Goal: Task Accomplishment & Management: Complete application form

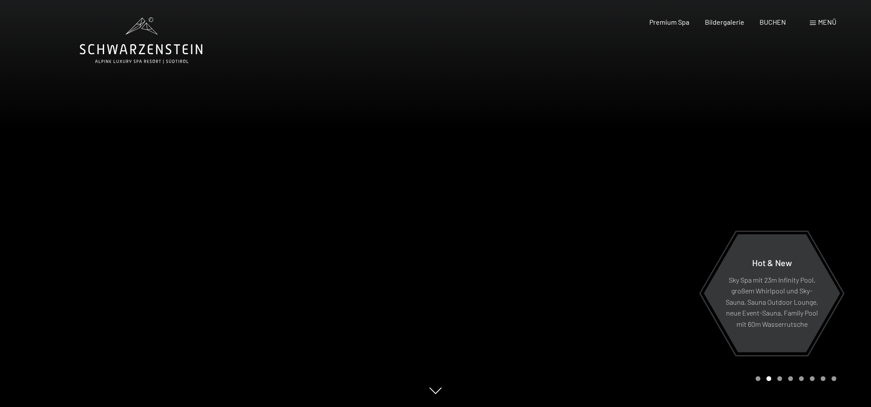
click at [819, 23] on span "Menü" at bounding box center [827, 22] width 18 height 8
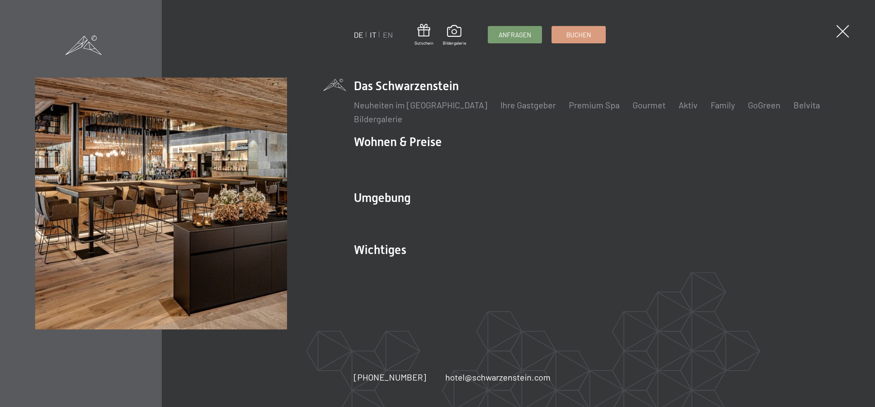
click at [373, 34] on link "IT" at bounding box center [373, 35] width 7 height 10
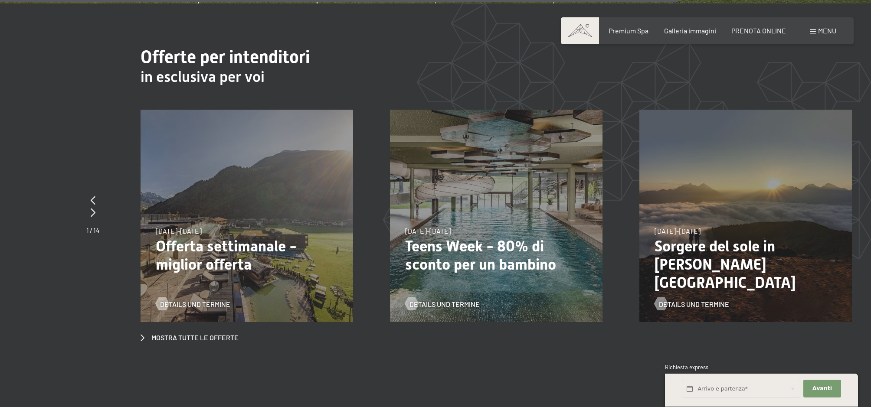
scroll to position [3487, 0]
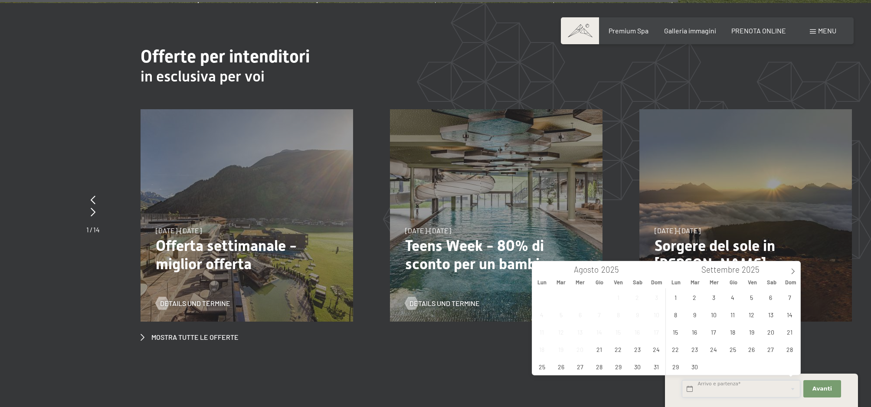
click at [731, 387] on input "text" at bounding box center [741, 389] width 118 height 18
click at [792, 272] on icon at bounding box center [793, 271] width 6 height 6
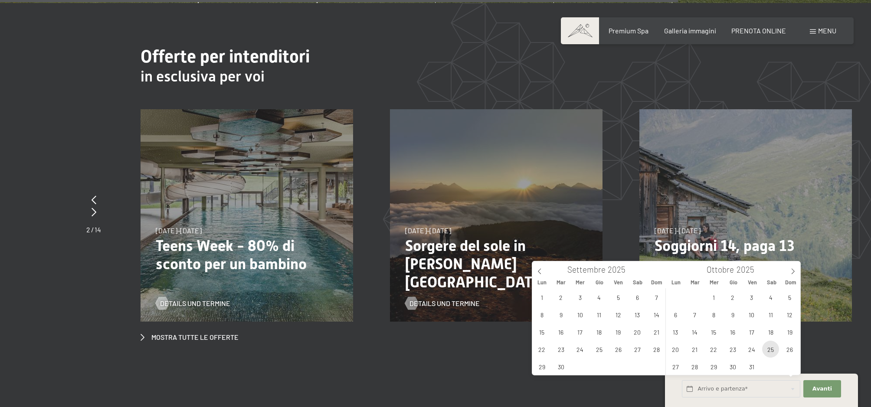
click at [771, 351] on span "25" at bounding box center [770, 349] width 17 height 17
click at [788, 351] on span "26" at bounding box center [789, 349] width 17 height 17
type input "Sab. 25/10/2025 - Dom. 26/10/2025"
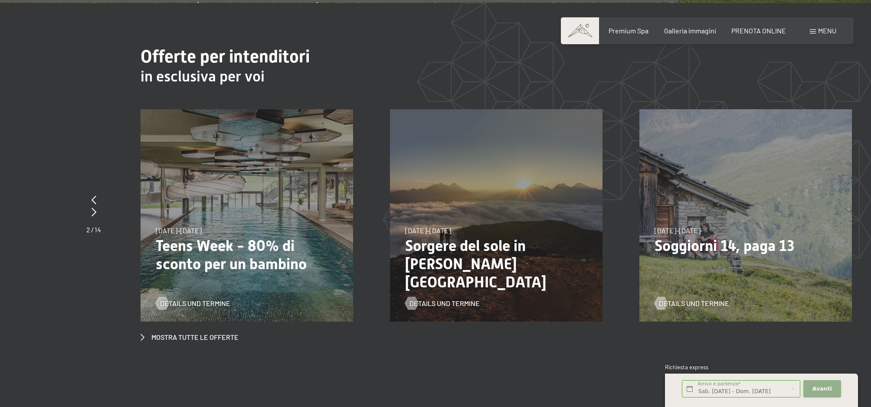
click at [821, 390] on span "Avanti" at bounding box center [822, 389] width 20 height 8
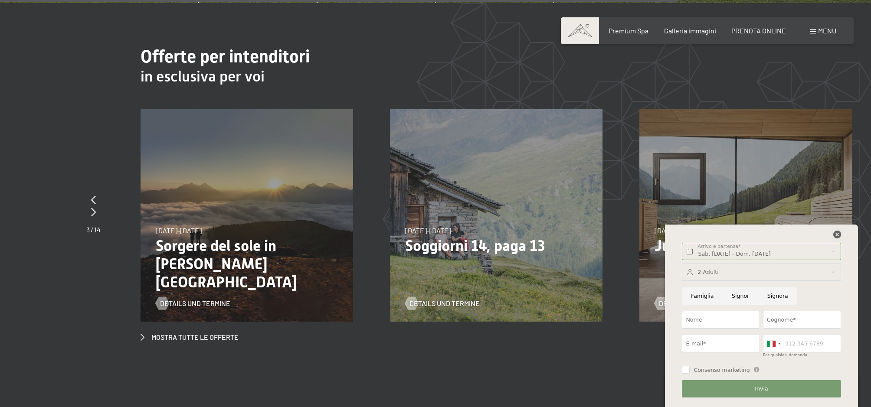
click at [836, 235] on icon at bounding box center [837, 235] width 8 height 8
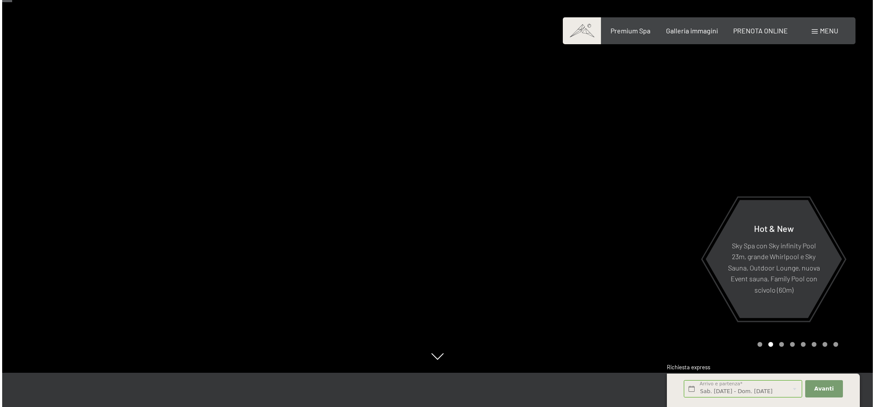
scroll to position [33, 0]
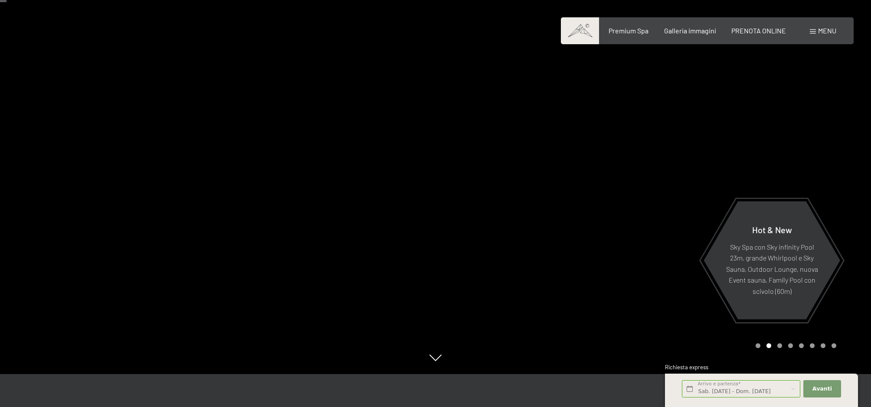
click at [816, 33] on div "Menu" at bounding box center [823, 31] width 26 height 10
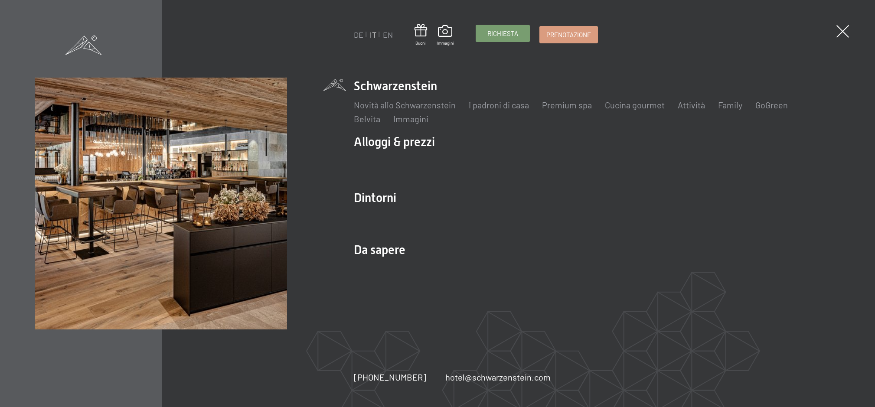
click at [493, 35] on span "Richiesta" at bounding box center [502, 33] width 31 height 9
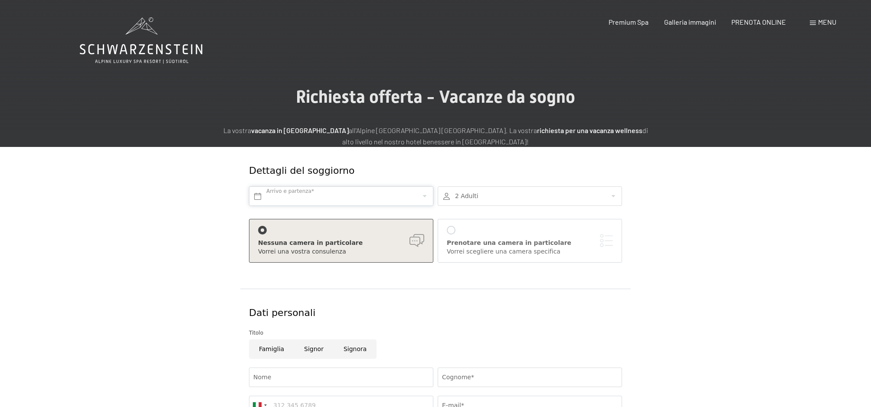
click at [369, 199] on input "text" at bounding box center [341, 196] width 184 height 20
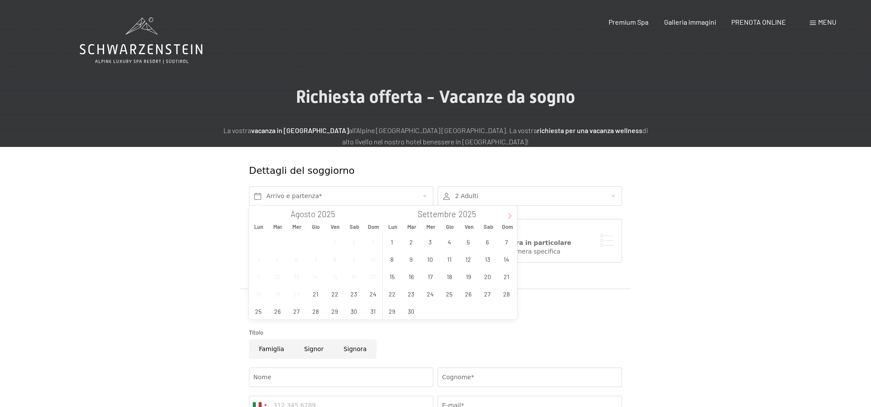
click at [509, 216] on icon at bounding box center [510, 216] width 6 height 6
click at [486, 292] on span "25" at bounding box center [487, 293] width 17 height 17
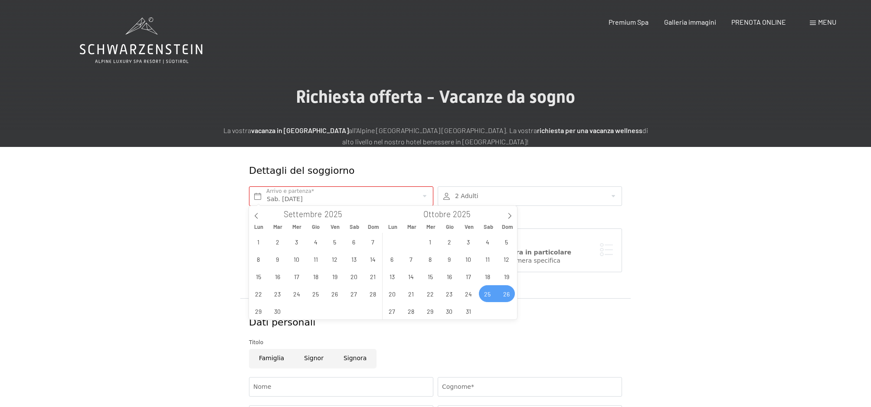
click at [501, 295] on span "26" at bounding box center [506, 293] width 17 height 17
type input "Sab. 25/10/2025 - Dom. 26/10/2025"
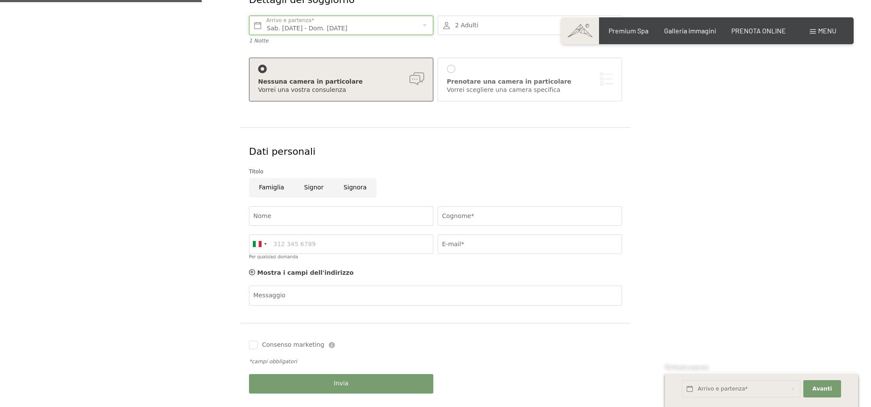
scroll to position [174, 0]
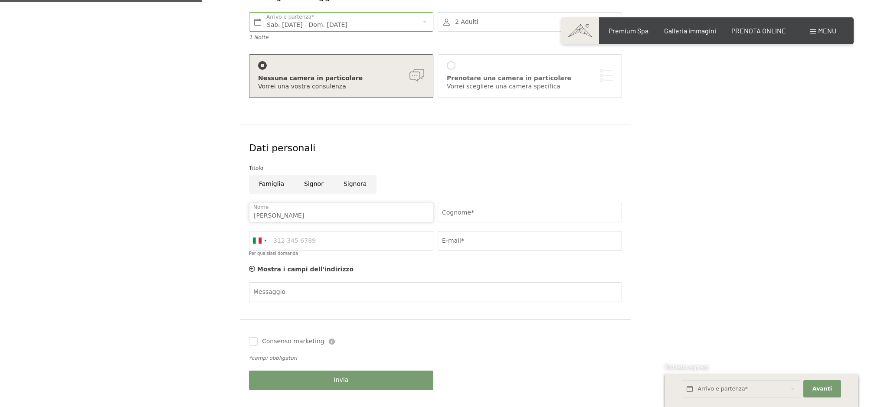
type input "giulio"
type input "selosse"
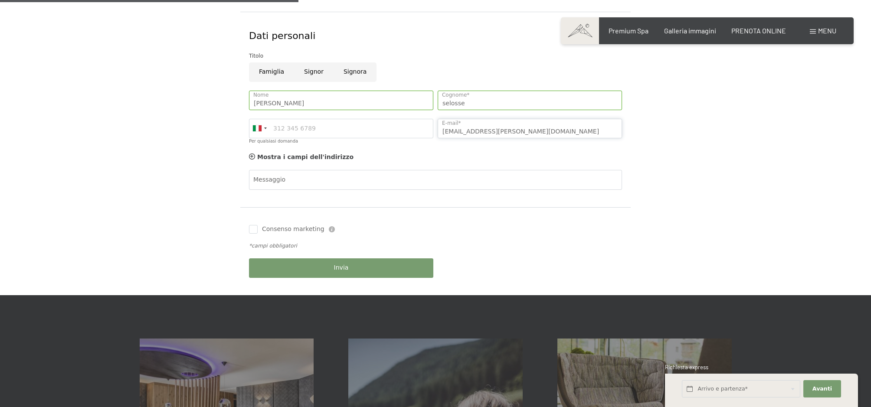
scroll to position [293, 0]
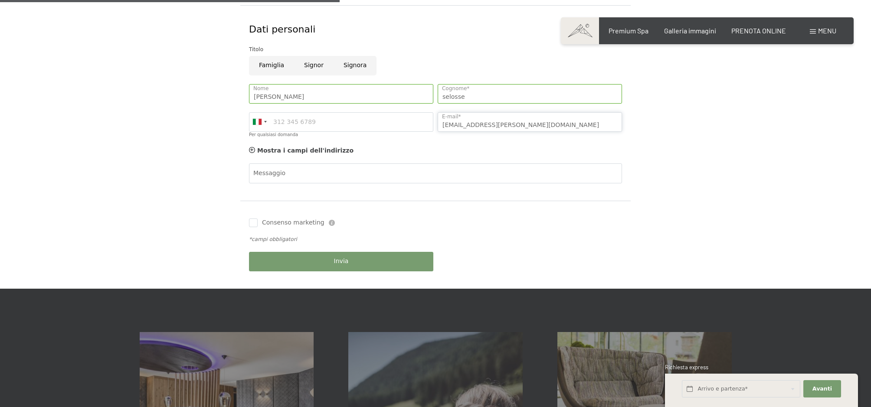
type input "selbel@alice.it"
click at [346, 257] on div "Invia" at bounding box center [341, 262] width 189 height 28
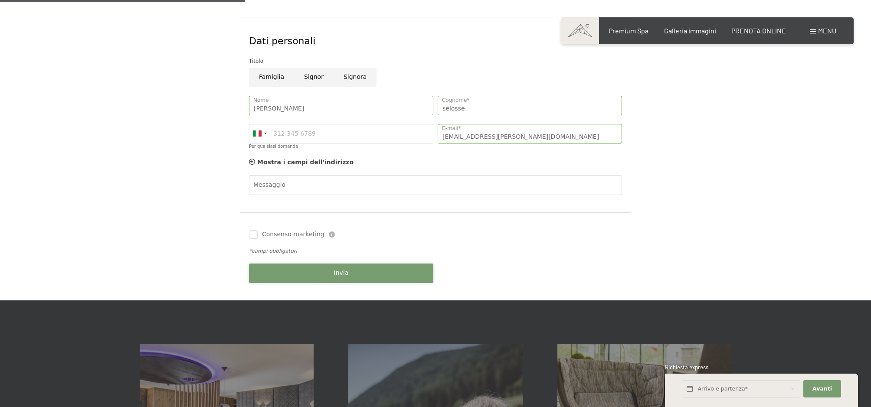
scroll to position [282, 0]
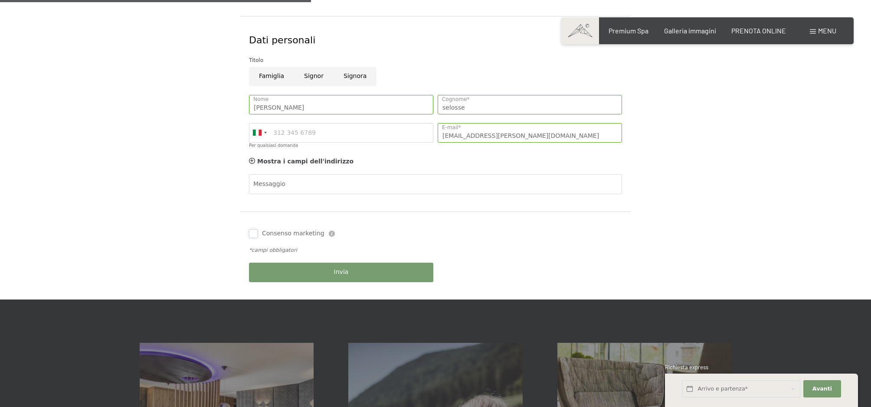
drag, startPoint x: 251, startPoint y: 229, endPoint x: 263, endPoint y: 231, distance: 12.8
click at [251, 229] on input "Consenso marketing" at bounding box center [253, 233] width 9 height 9
click at [251, 231] on input "Consenso marketing" at bounding box center [253, 233] width 9 height 9
checkbox input "false"
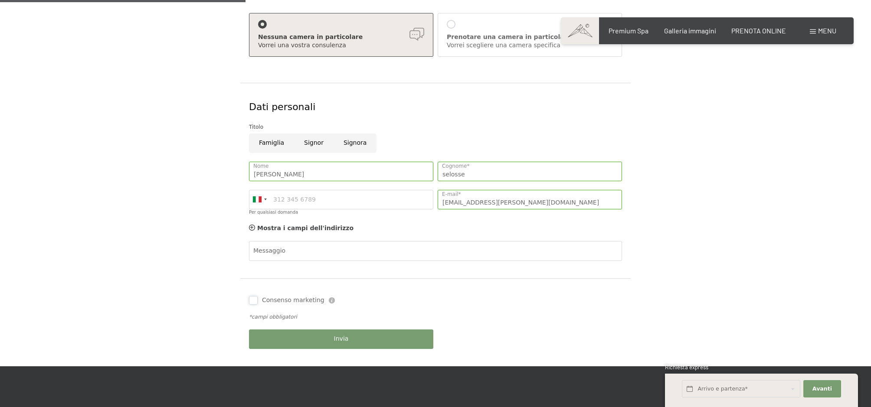
scroll to position [211, 0]
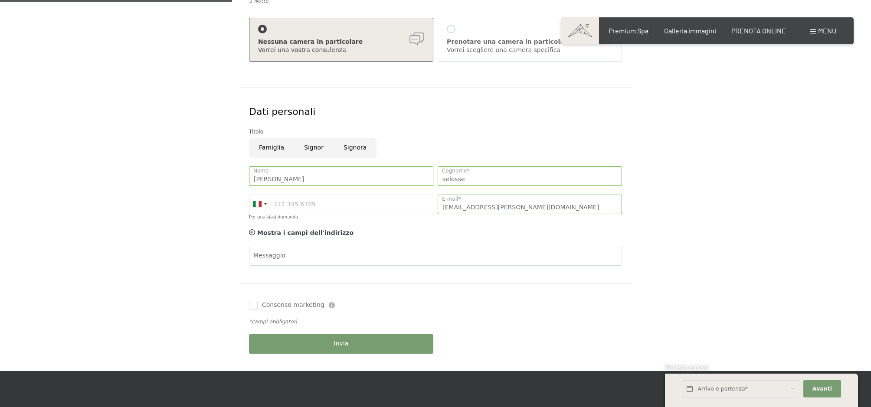
click at [309, 144] on input "Signor" at bounding box center [313, 148] width 39 height 20
radio input "true"
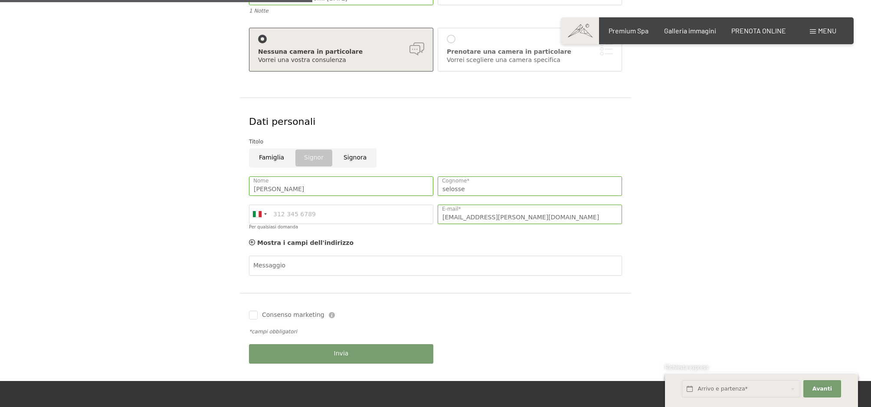
scroll to position [311, 0]
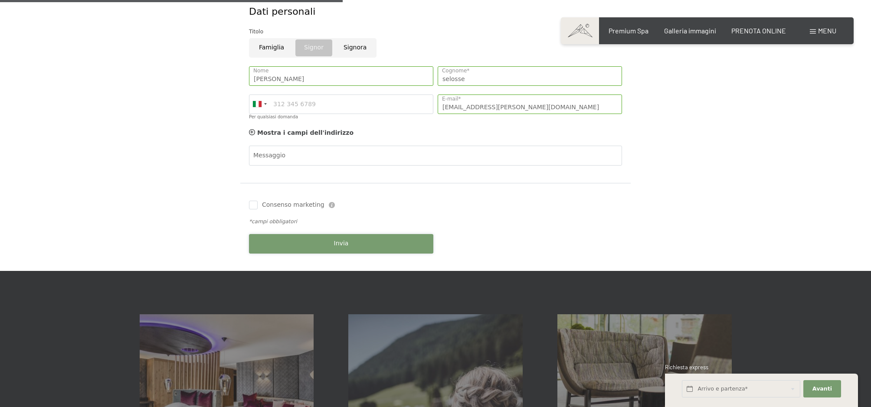
click at [350, 239] on button "Invia" at bounding box center [341, 244] width 184 height 20
